Goal: Information Seeking & Learning: Learn about a topic

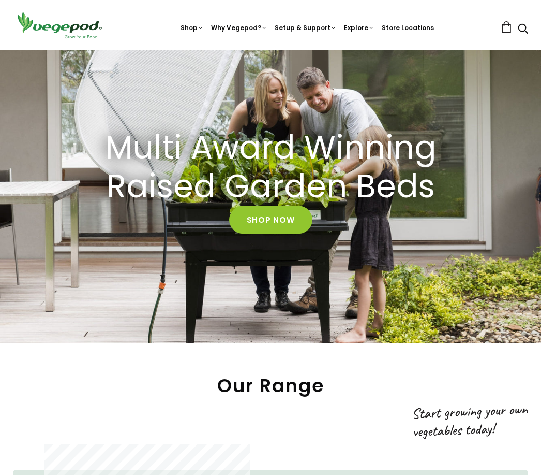
click at [351, 147] on link "How to Fill Your Vegepod" at bounding box center [341, 151] width 141 height 26
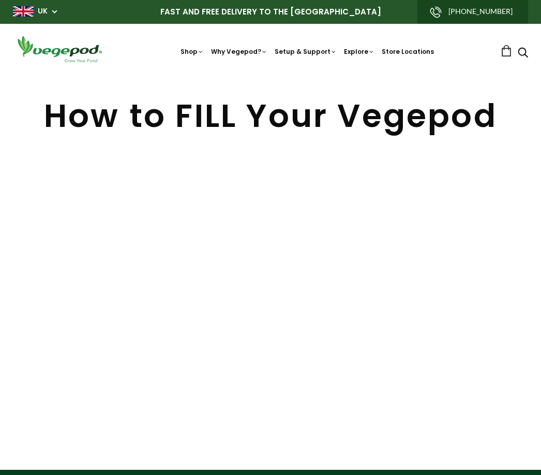
click at [413, 50] on link "Store Locations" at bounding box center [408, 51] width 52 height 9
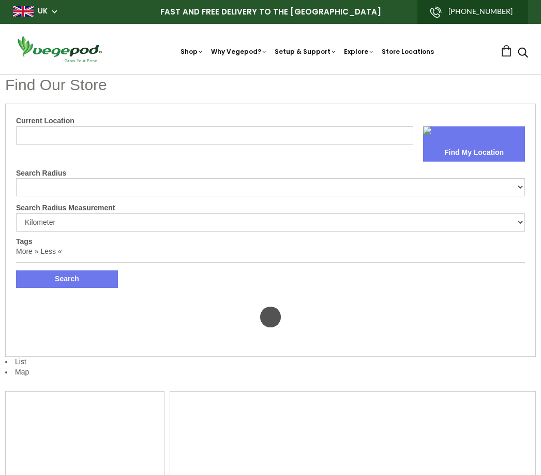
select select "m"
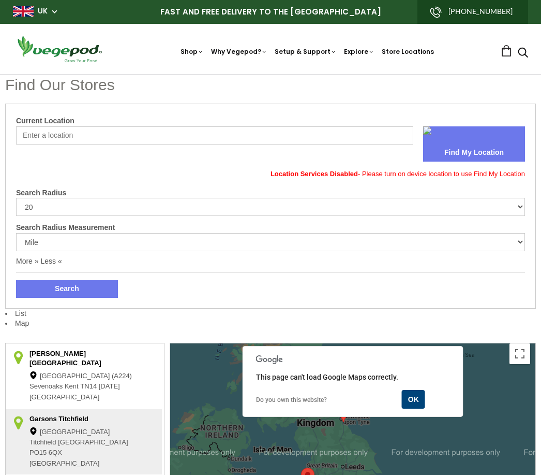
click at [268, 268] on form "Current Location Find My Location Location Services Disabled - Please turn on d…" at bounding box center [270, 205] width 509 height 183
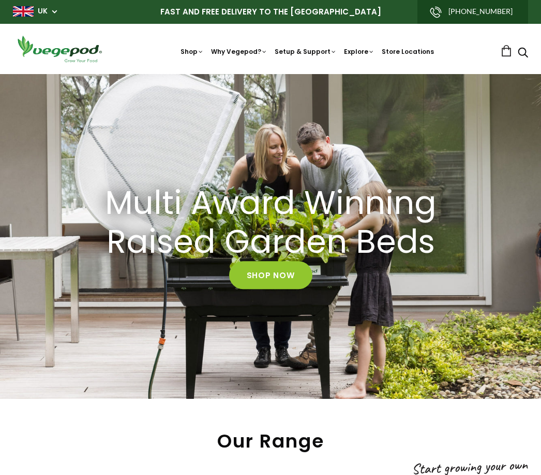
click at [305, 94] on link "FAQ" at bounding box center [341, 96] width 141 height 26
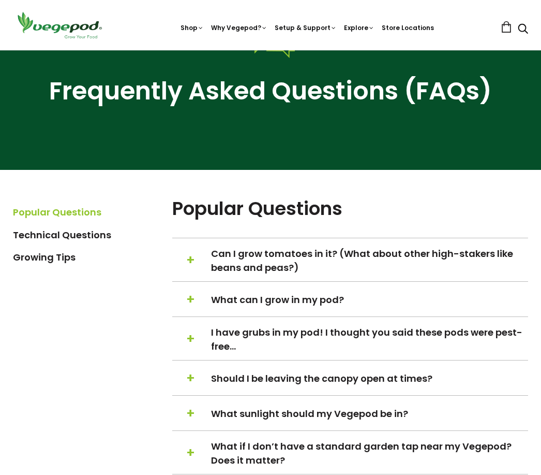
scroll to position [99, 0]
click at [197, 257] on h5 "+ − Can I grow tomatoes in it? (What about other high-stakers like beans and pe…" at bounding box center [350, 260] width 356 height 28
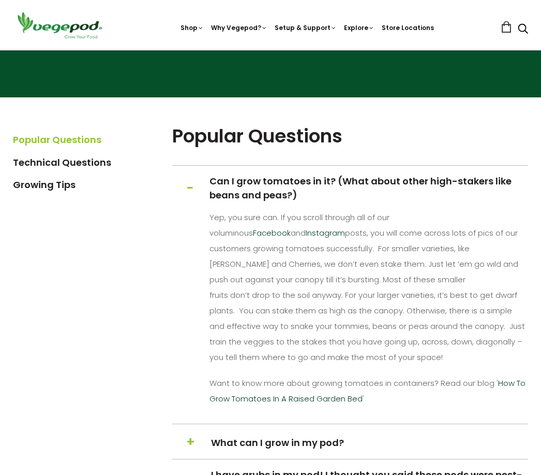
scroll to position [171, 0]
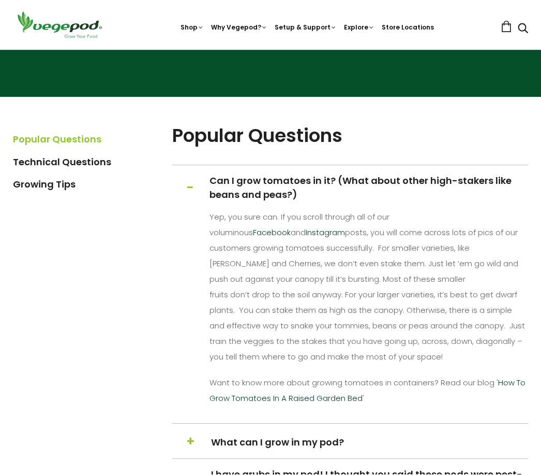
click at [254, 433] on h5 "+ − What can I grow in my pod?" at bounding box center [350, 442] width 356 height 20
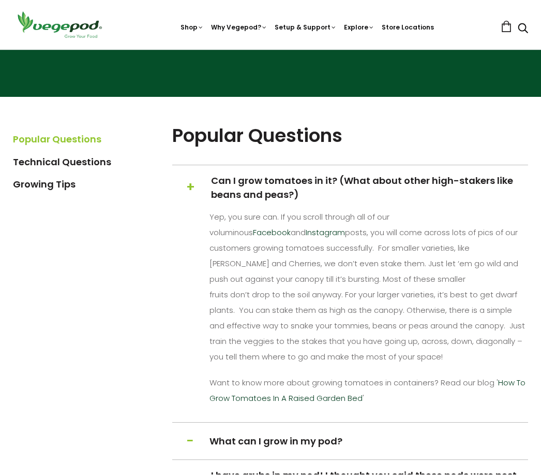
scroll to position [172, 0]
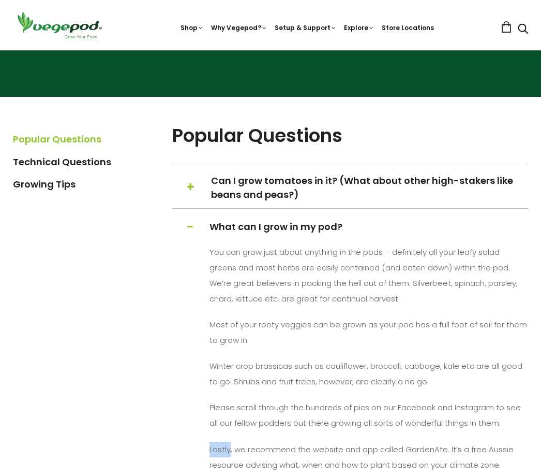
click at [194, 180] on span "+" at bounding box center [190, 188] width 9 height 20
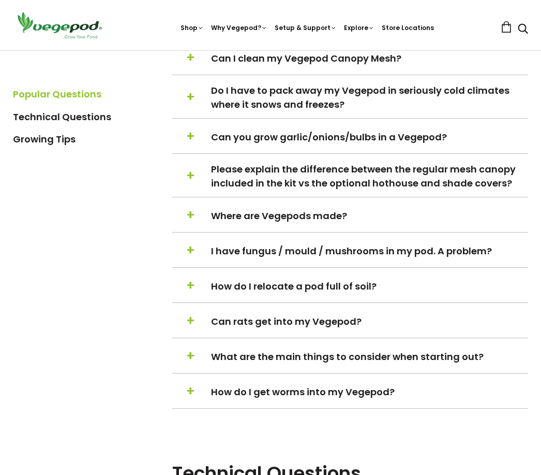
scroll to position [748, 0]
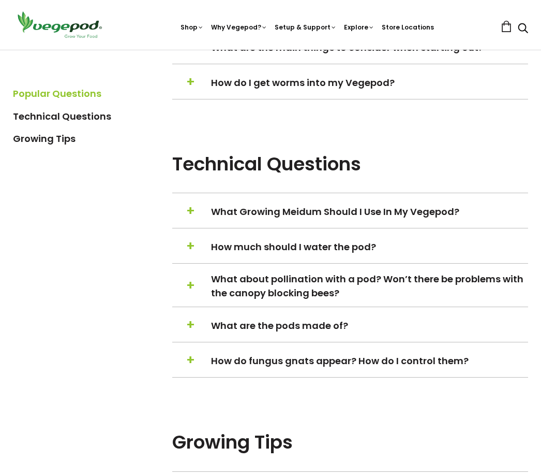
click at [192, 222] on span "+" at bounding box center [190, 212] width 9 height 20
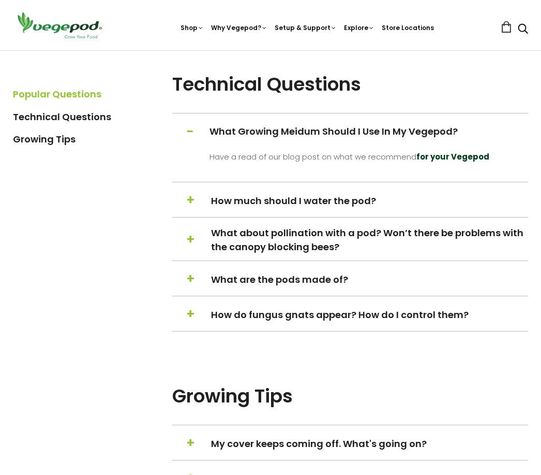
scroll to position [921, 0]
click at [358, 409] on h2 "Growing Tips" at bounding box center [350, 397] width 356 height 26
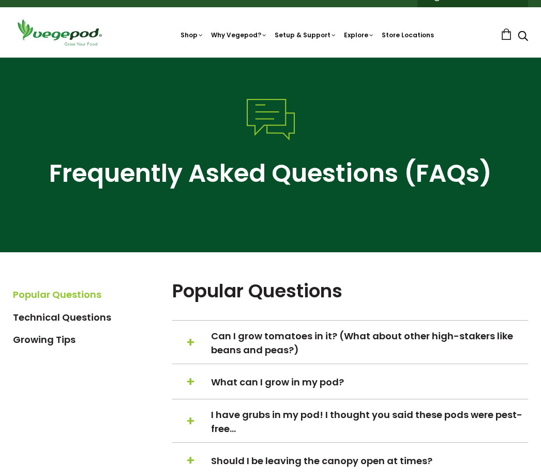
scroll to position [0, 0]
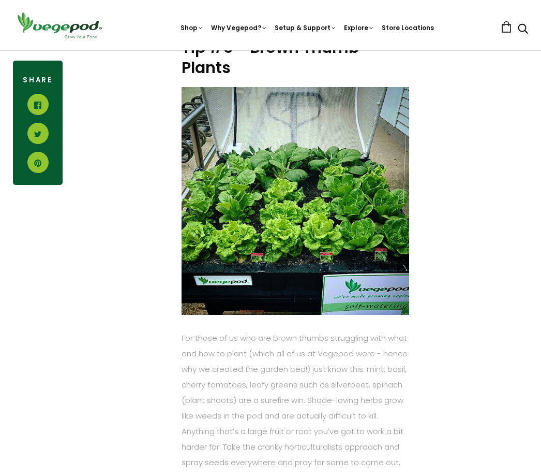
scroll to position [1918, 0]
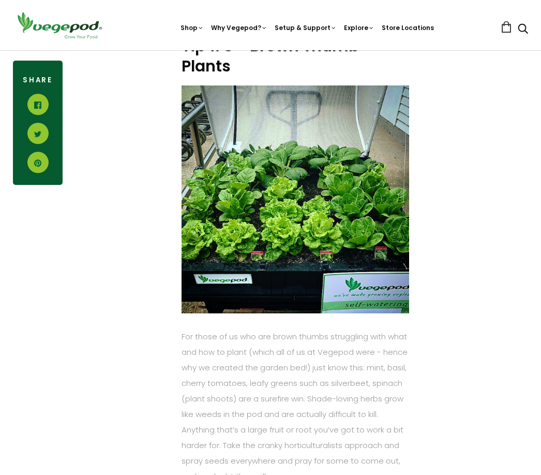
click at [184, 398] on p "For those of us who are brown thumbs struggling with what and how to plant (whi…" at bounding box center [296, 406] width 228 height 155
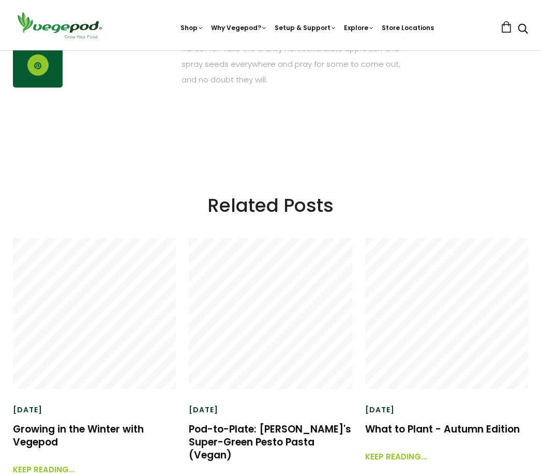
scroll to position [2315, 0]
click at [83, 422] on link "Growing in the Winter with Vegepod" at bounding box center [78, 435] width 131 height 27
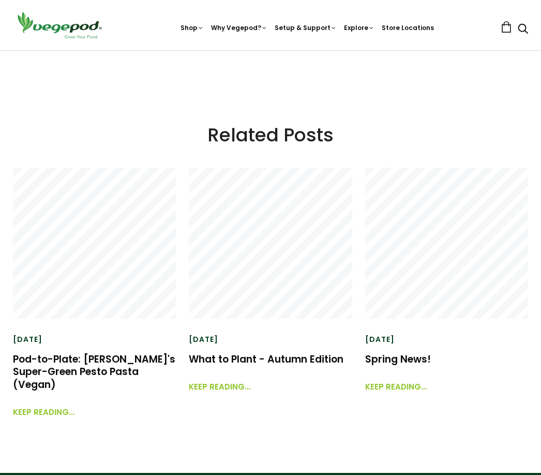
scroll to position [2404, 0]
click at [231, 386] on link "Keep reading..." at bounding box center [220, 382] width 62 height 22
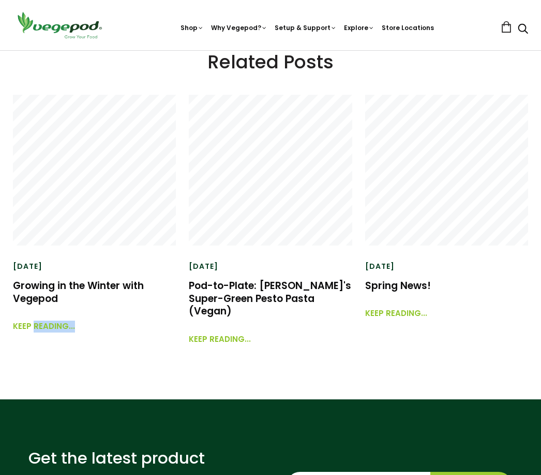
scroll to position [1266, 0]
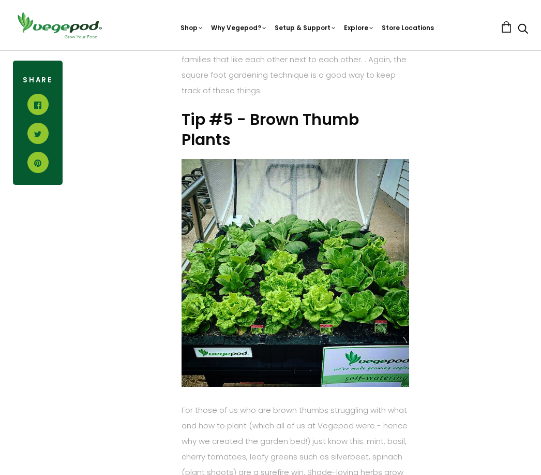
scroll to position [1845, 0]
